Goal: Browse casually: Explore the website without a specific task or goal

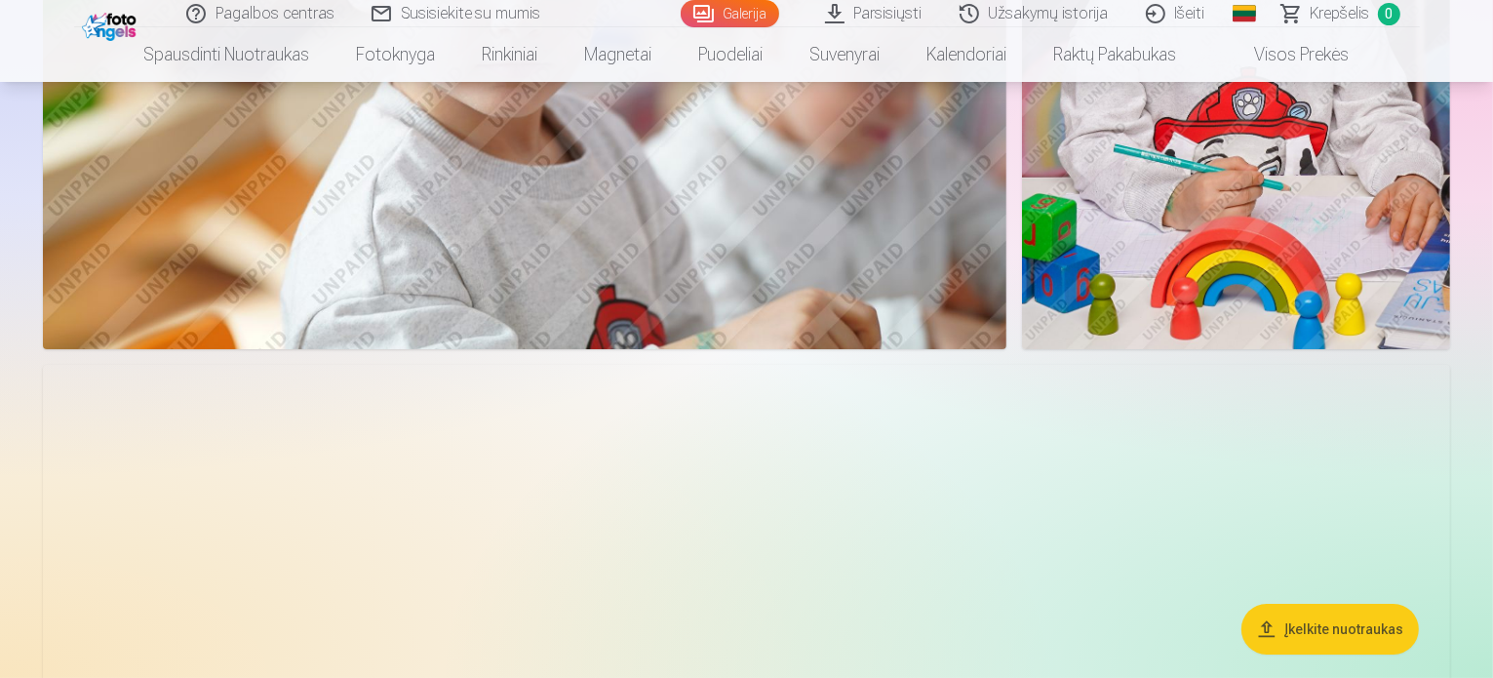
scroll to position [7343, 0]
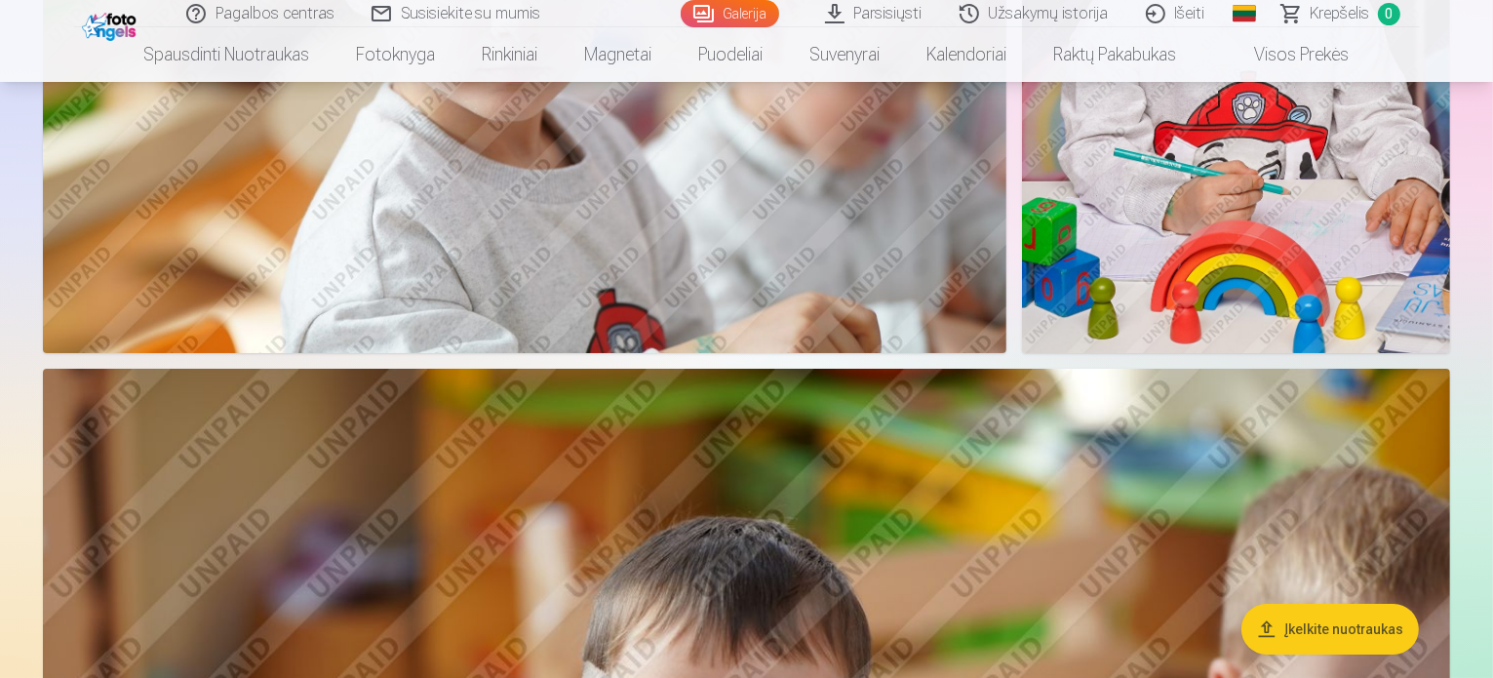
click at [891, 21] on link "Parsisiųsti" at bounding box center [875, 13] width 135 height 27
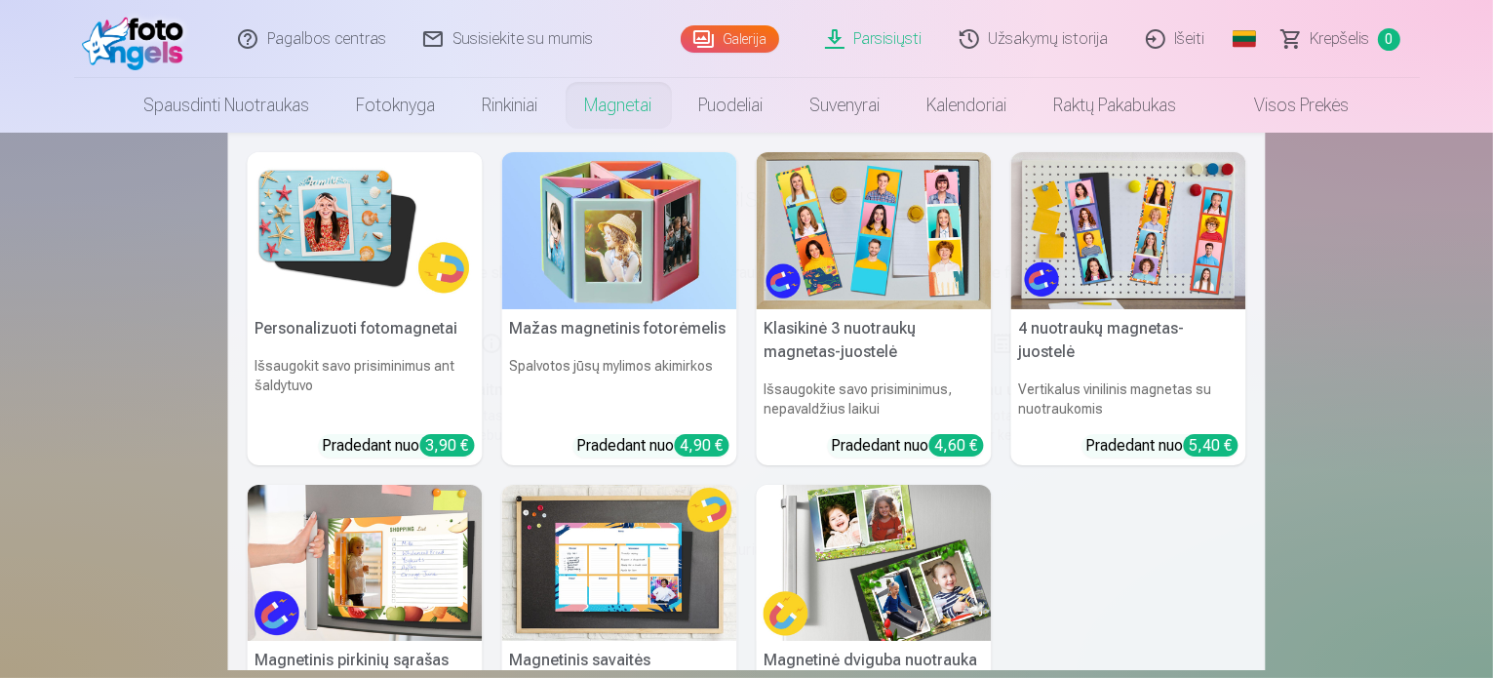
click at [602, 99] on link "Magnetai" at bounding box center [619, 105] width 114 height 55
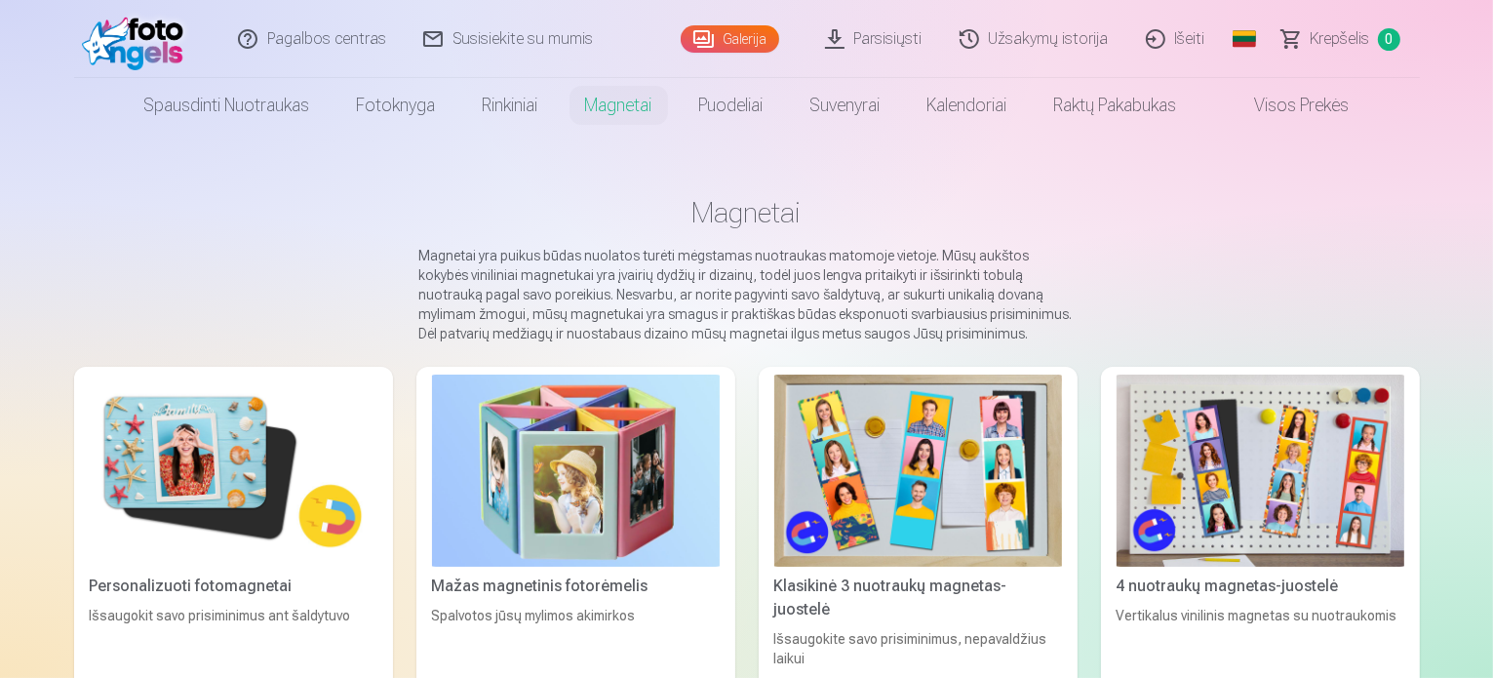
click at [900, 30] on link "Parsisiųsti" at bounding box center [875, 39] width 135 height 78
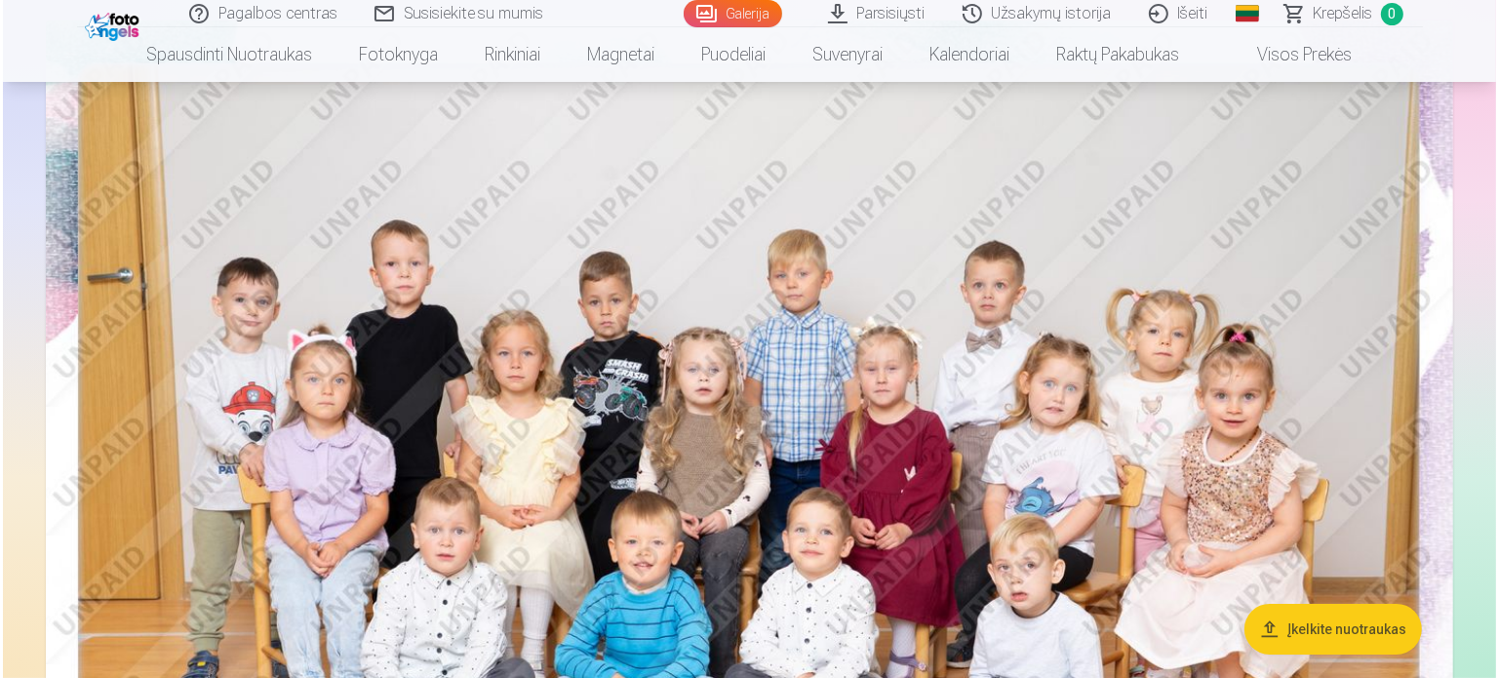
scroll to position [234, 0]
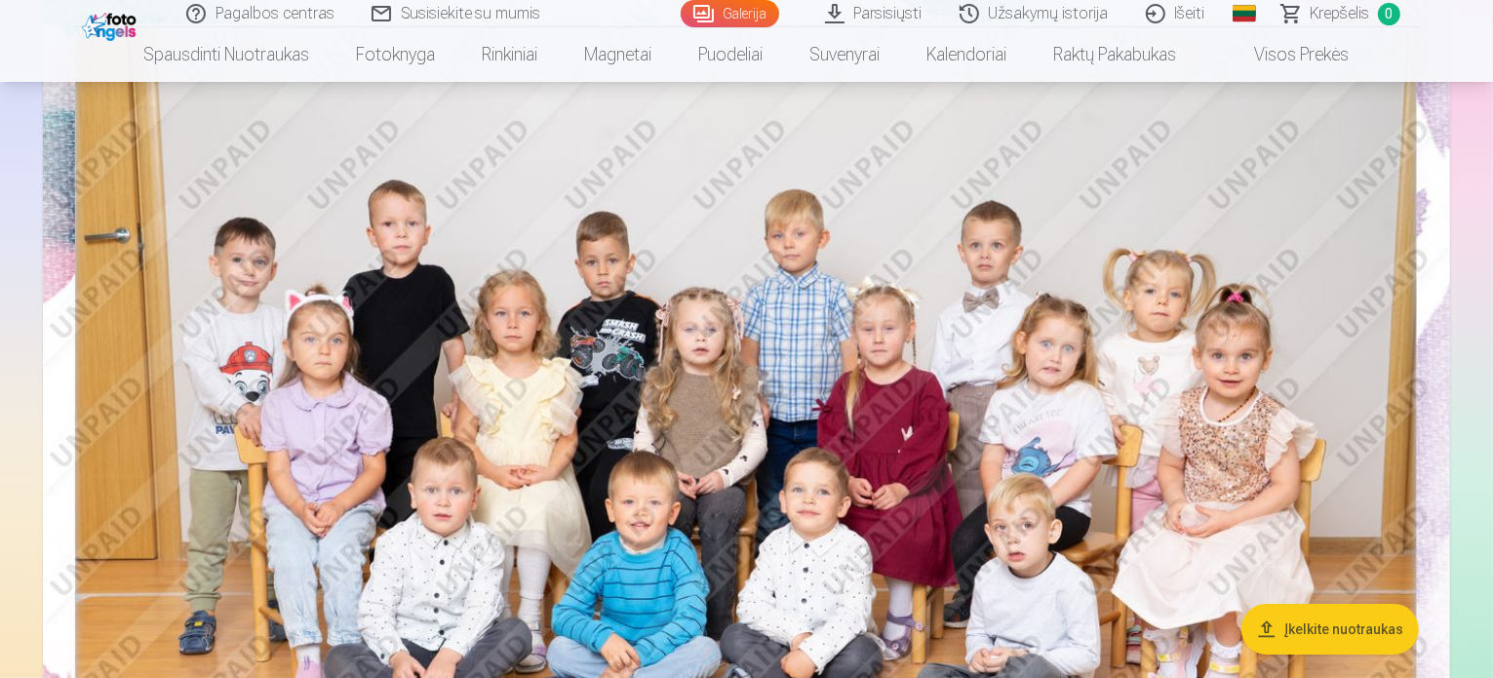
click at [705, 350] on img at bounding box center [746, 449] width 1407 height 939
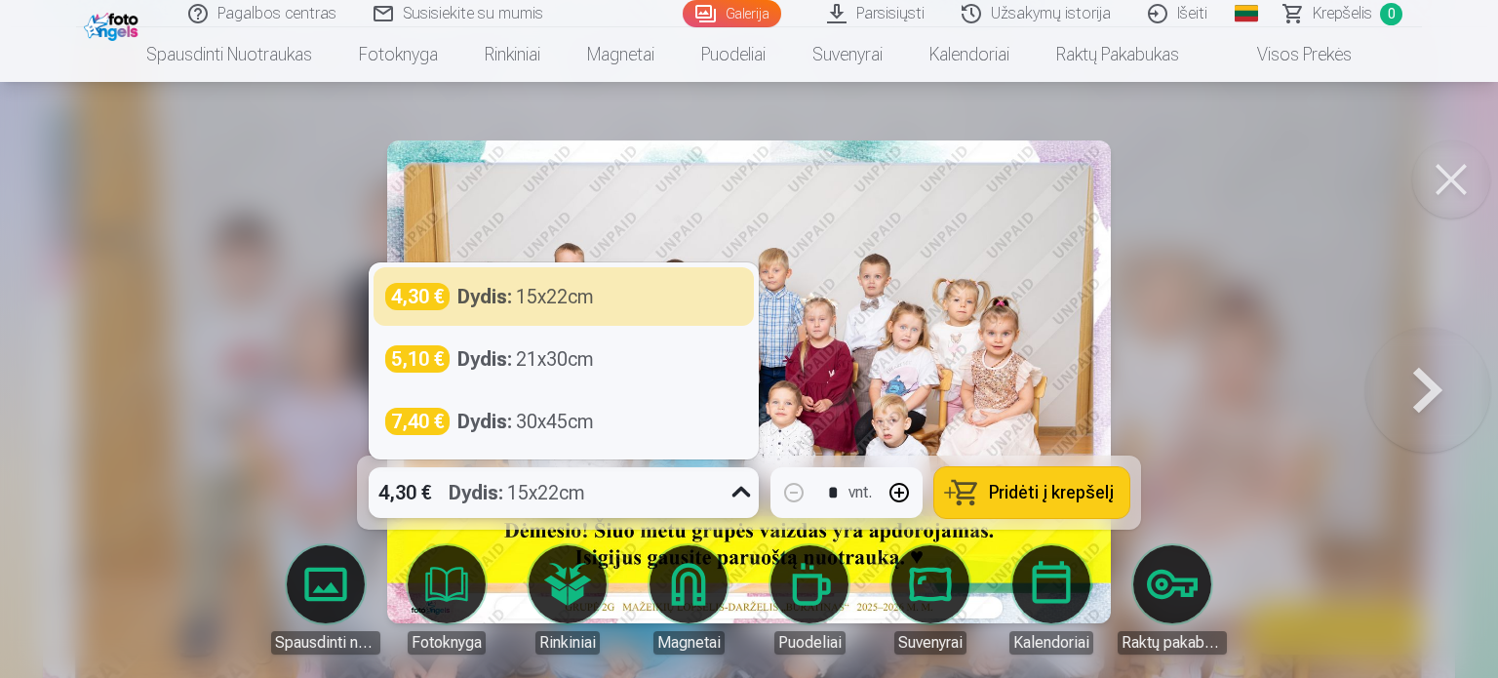
click at [742, 494] on icon at bounding box center [741, 492] width 31 height 31
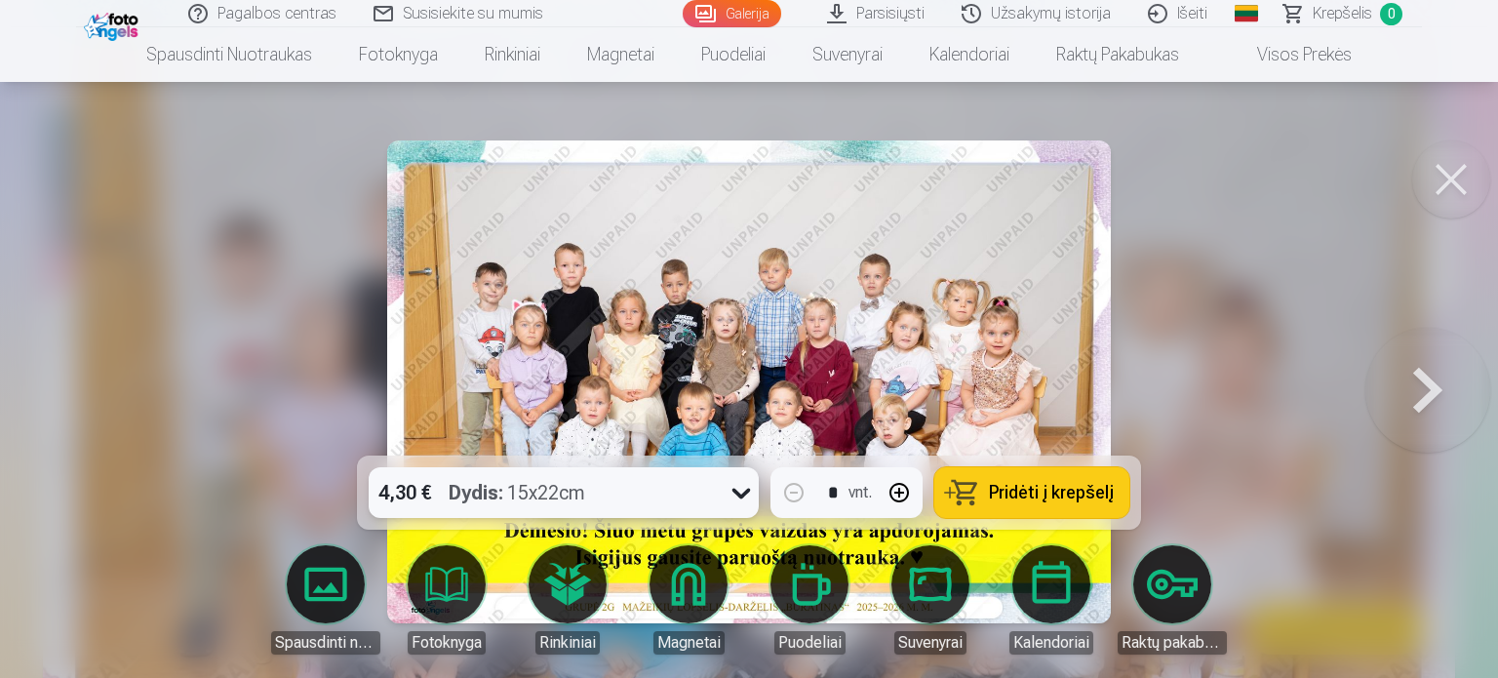
click at [742, 494] on icon at bounding box center [741, 492] width 31 height 31
click at [1425, 414] on button at bounding box center [1428, 382] width 125 height 108
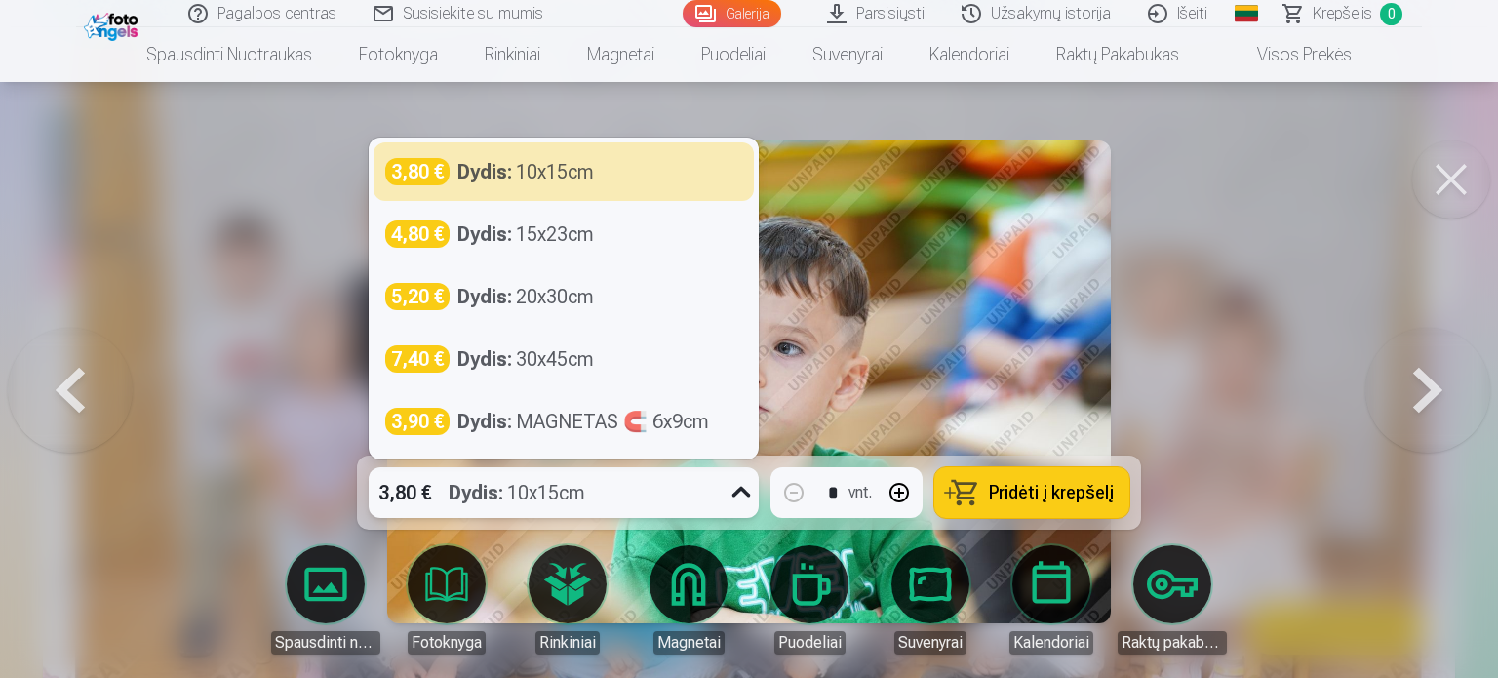
click at [741, 498] on icon at bounding box center [741, 492] width 31 height 31
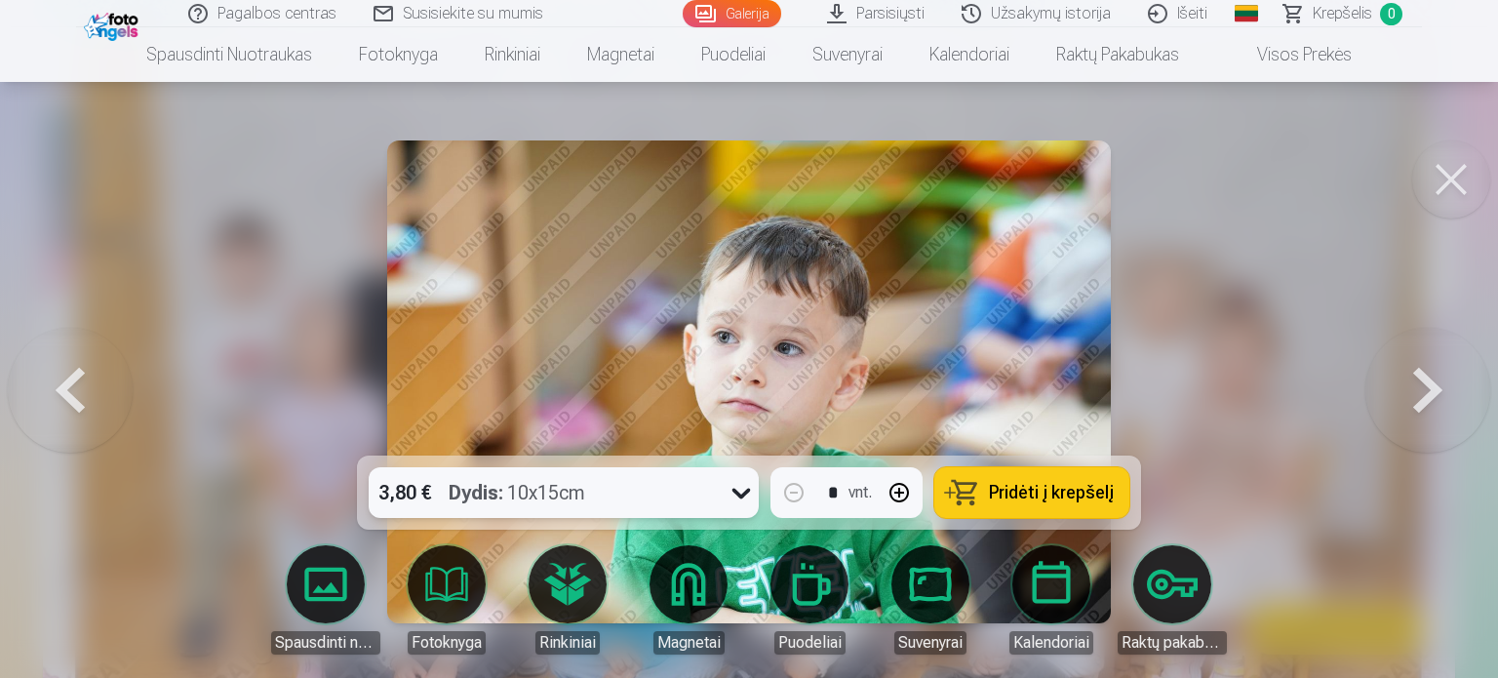
click at [739, 493] on icon at bounding box center [741, 492] width 31 height 31
click at [1437, 389] on button at bounding box center [1428, 382] width 125 height 108
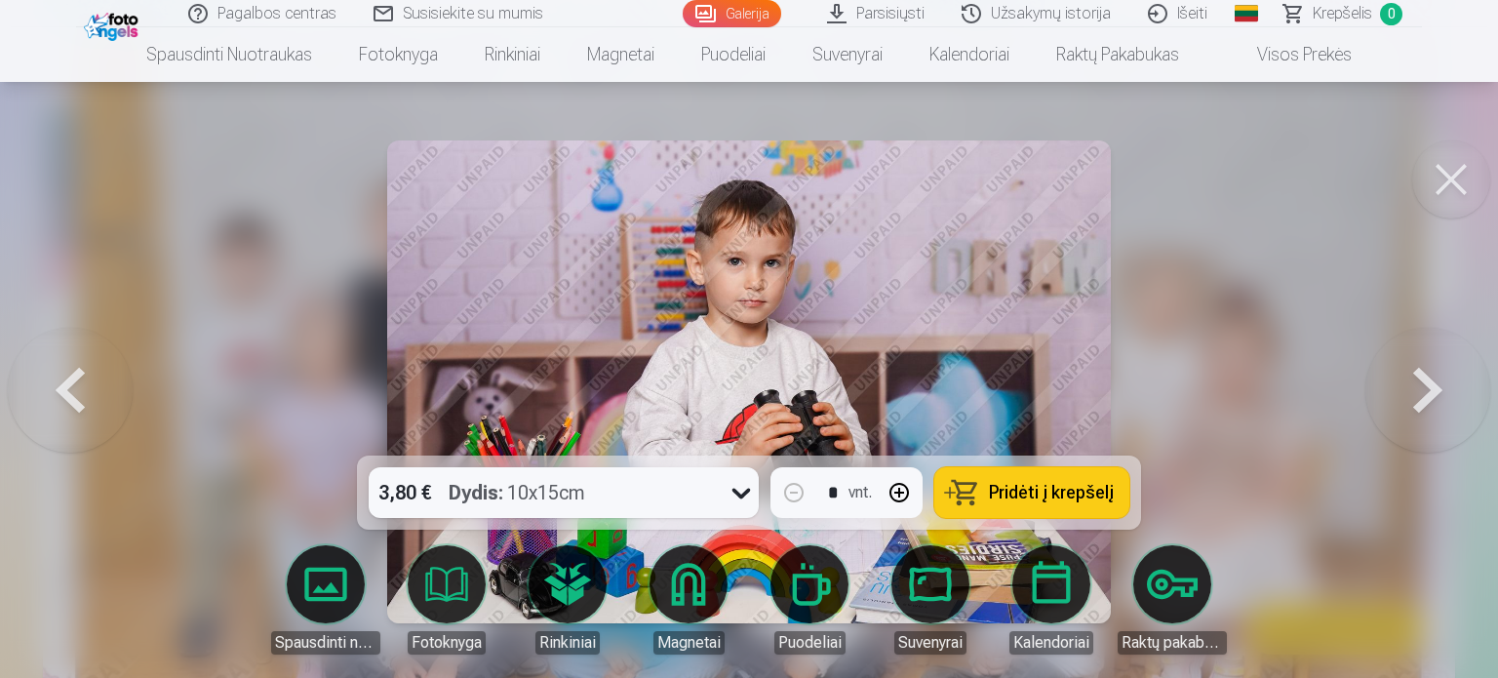
click at [1437, 389] on button at bounding box center [1428, 382] width 125 height 108
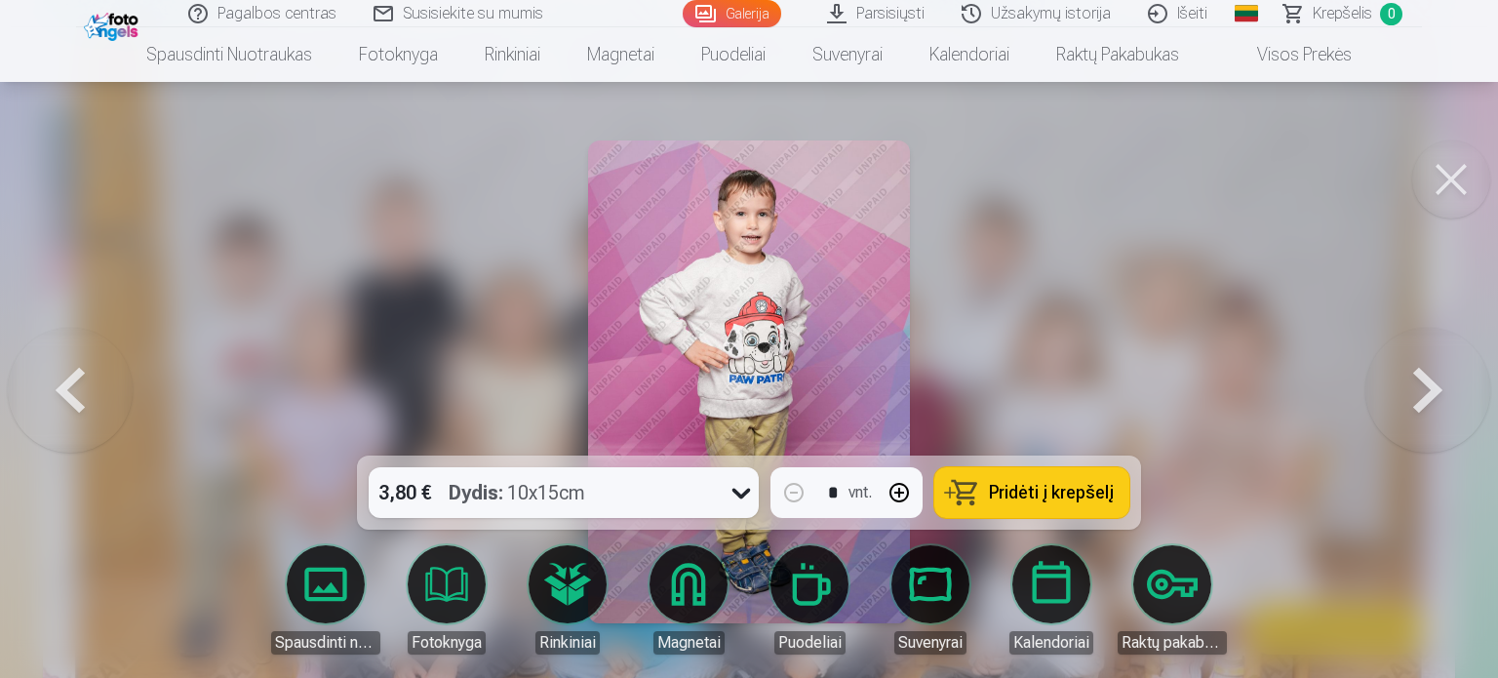
click at [1437, 389] on button at bounding box center [1428, 382] width 125 height 108
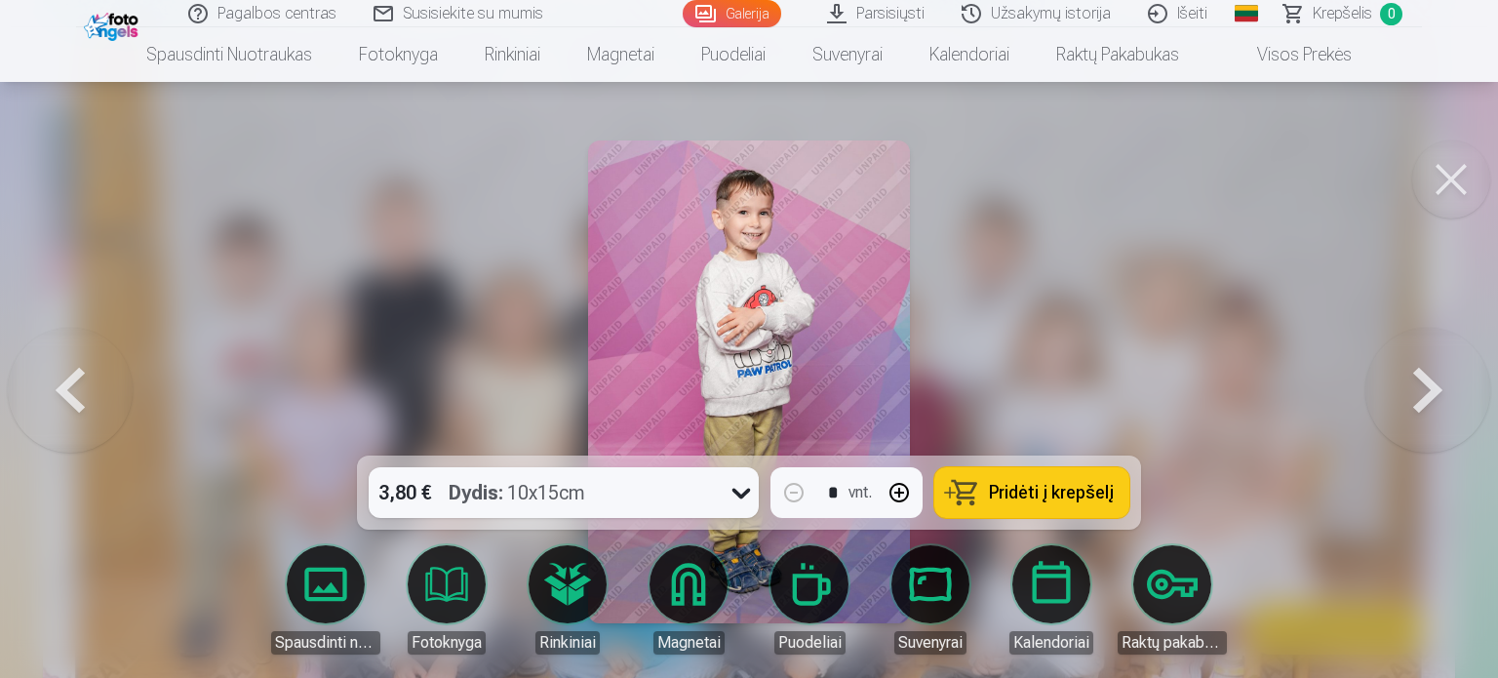
click at [1437, 389] on button at bounding box center [1428, 382] width 125 height 108
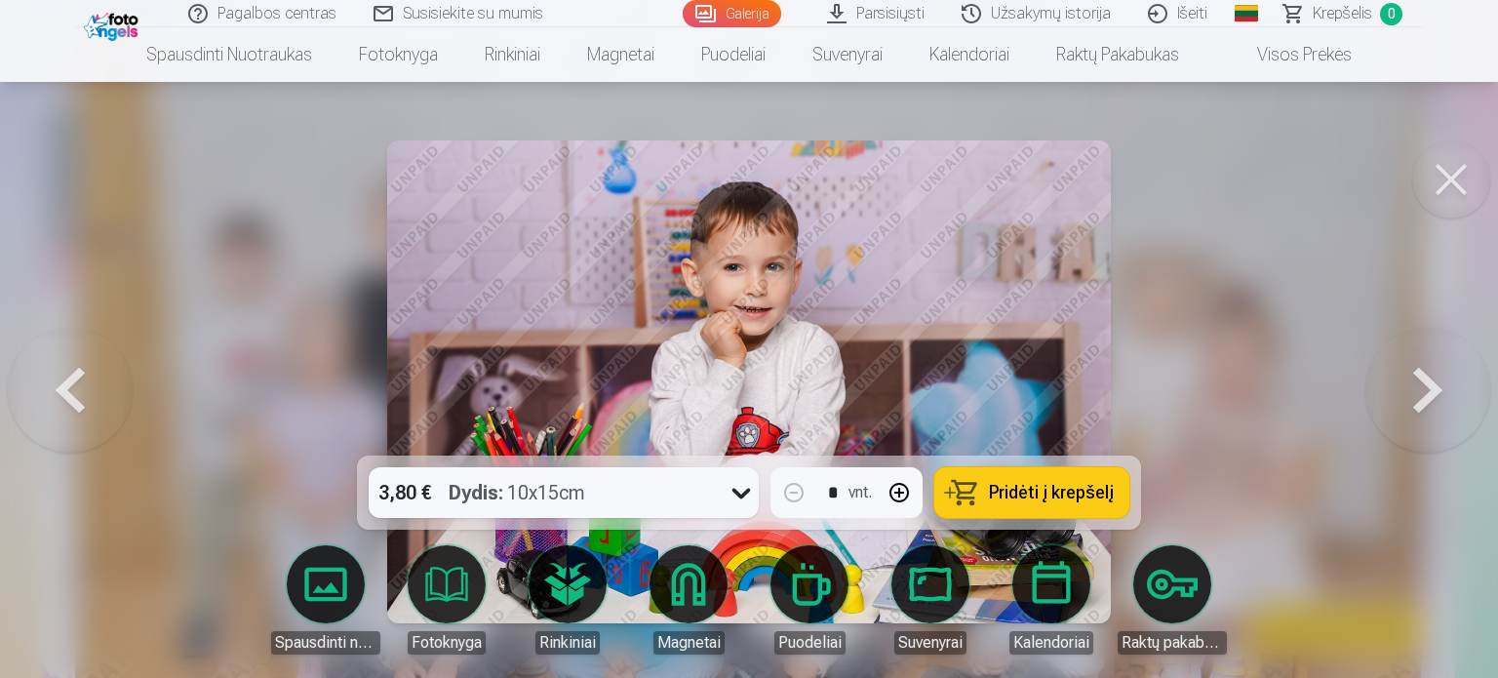
click at [1437, 389] on button at bounding box center [1428, 382] width 125 height 108
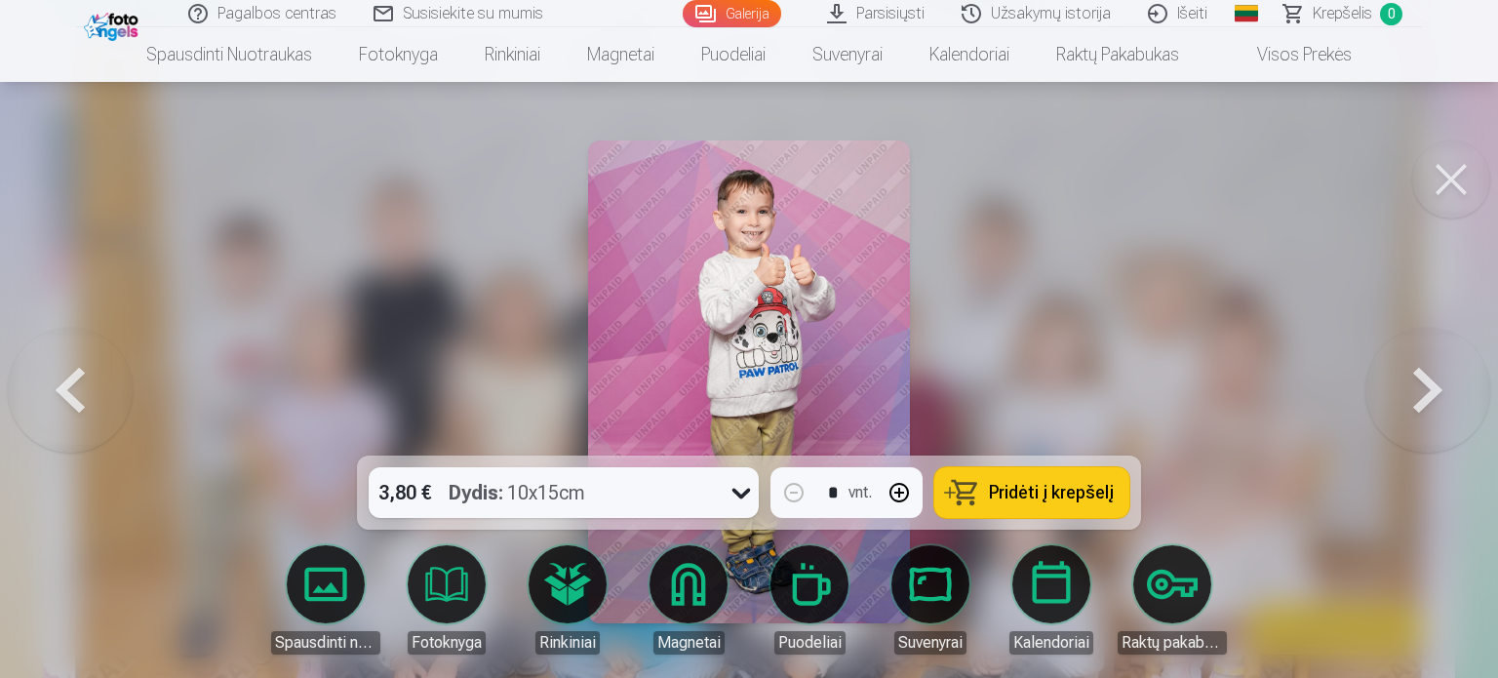
click at [1437, 389] on button at bounding box center [1428, 382] width 125 height 108
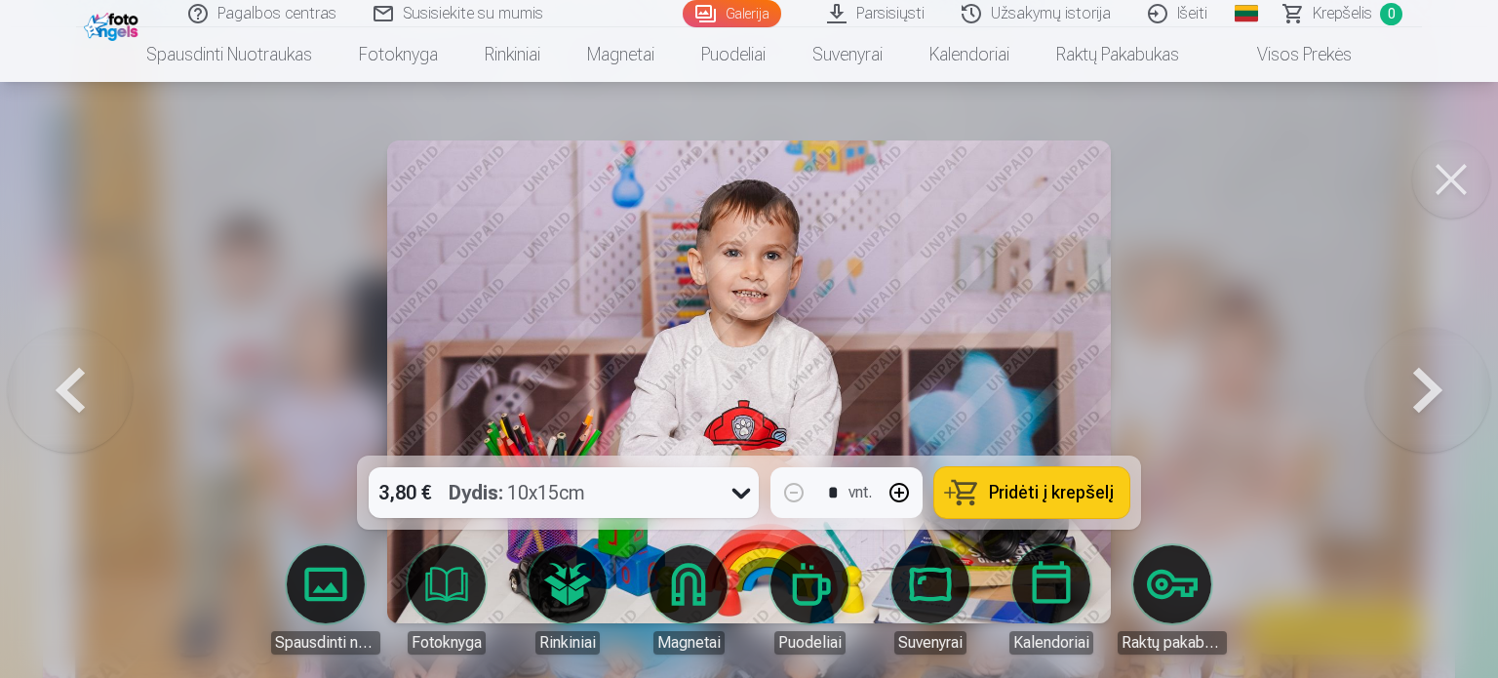
click at [1437, 389] on button at bounding box center [1428, 382] width 125 height 108
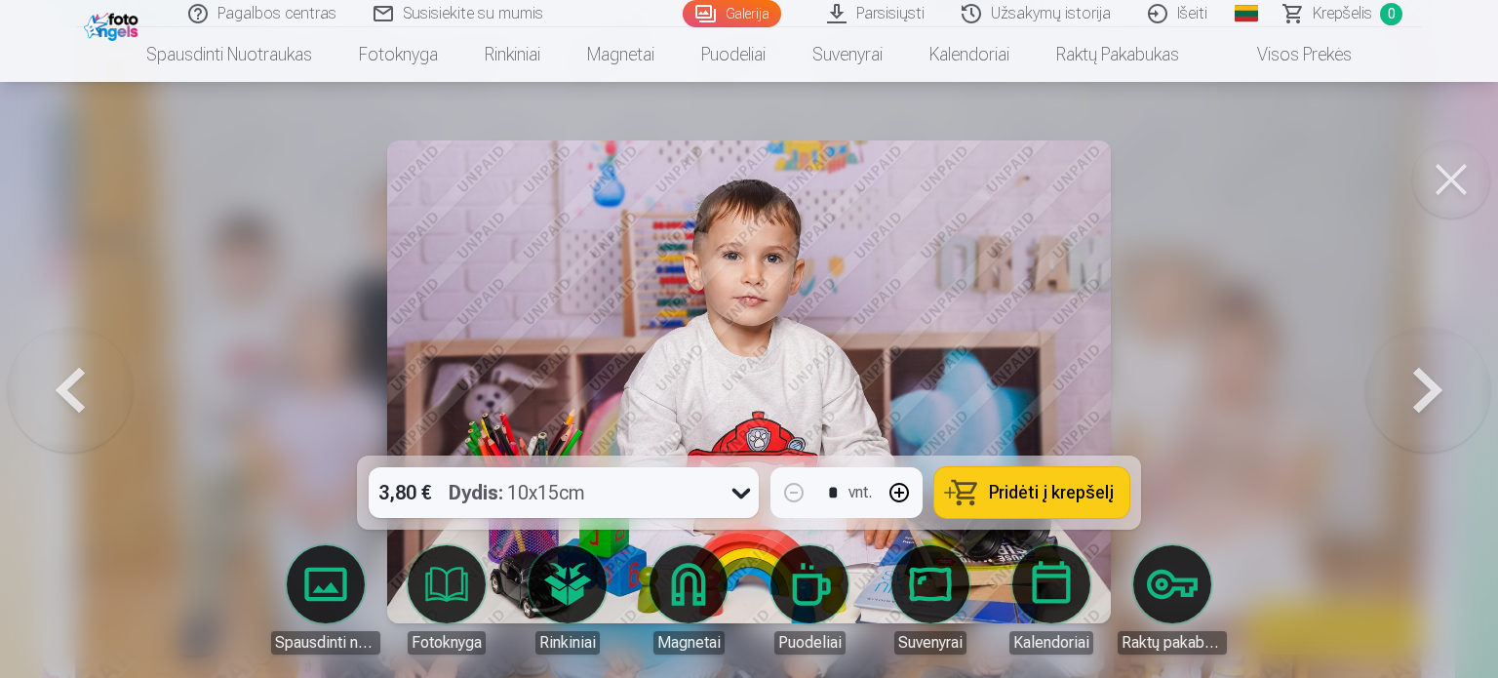
click at [1437, 389] on button at bounding box center [1428, 382] width 125 height 108
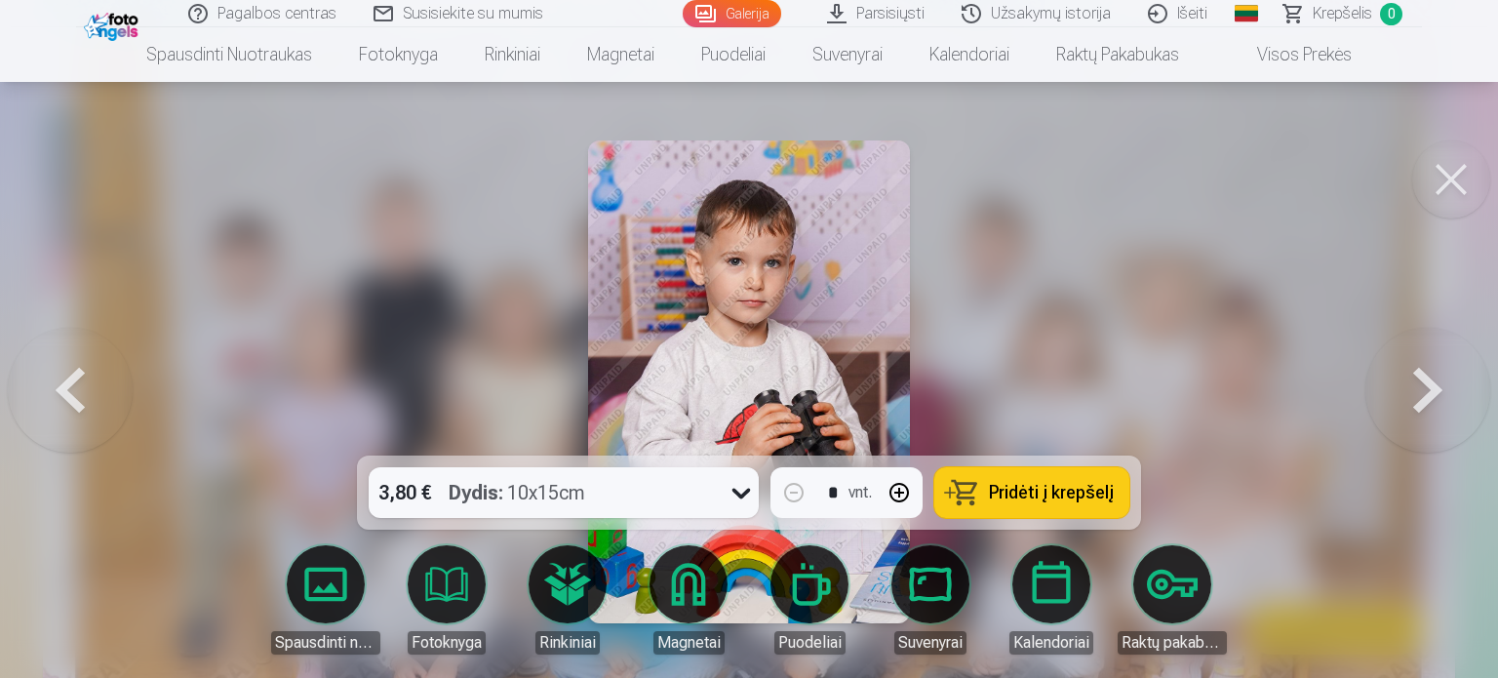
click at [1437, 389] on button at bounding box center [1428, 382] width 125 height 108
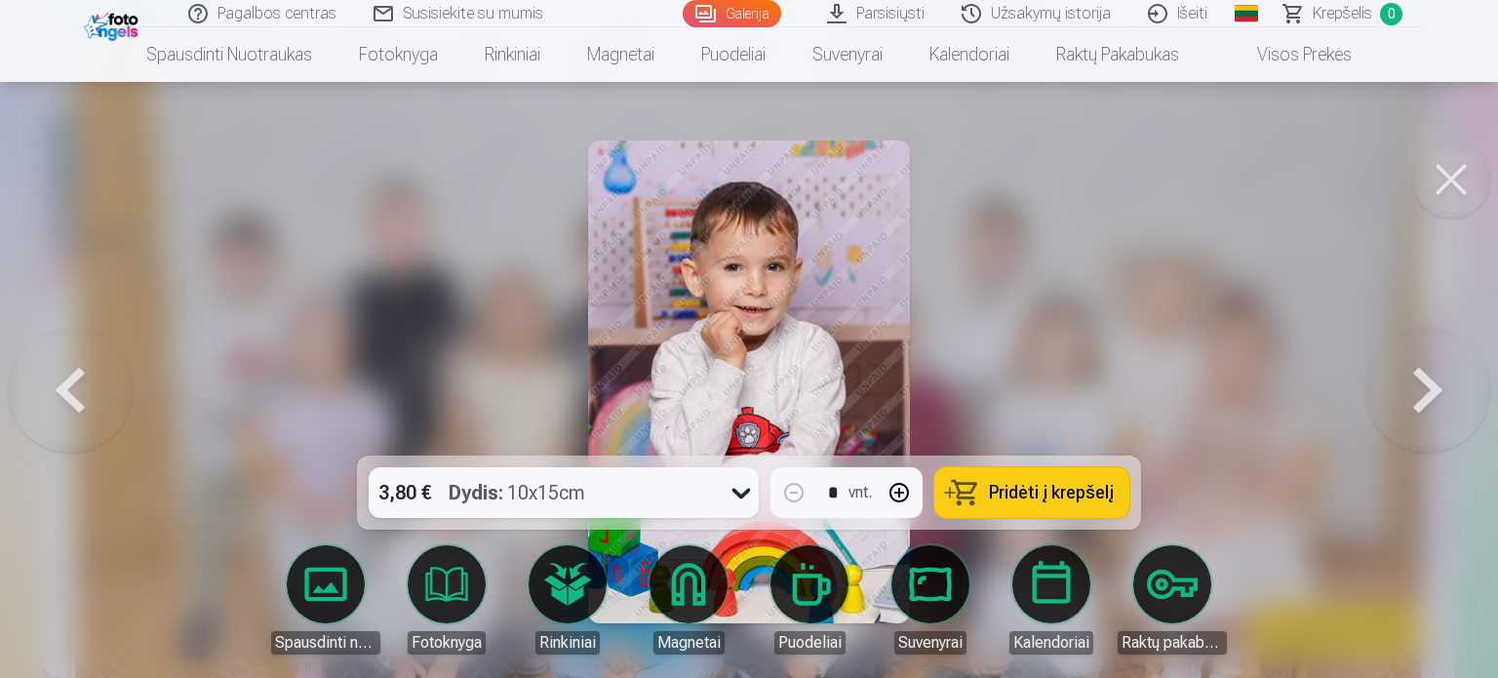
click at [1437, 389] on button at bounding box center [1428, 382] width 125 height 108
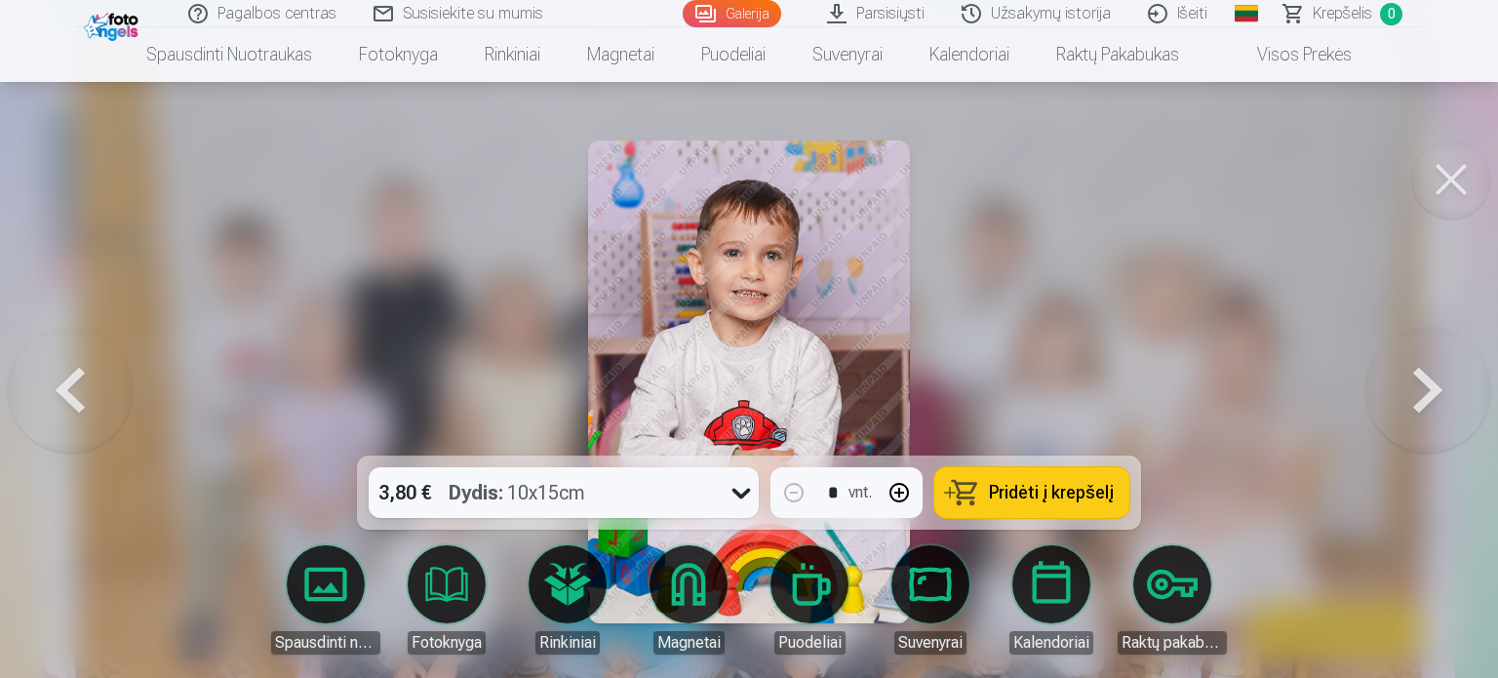
click at [1437, 389] on button at bounding box center [1428, 382] width 125 height 108
